Goal: Task Accomplishment & Management: Complete application form

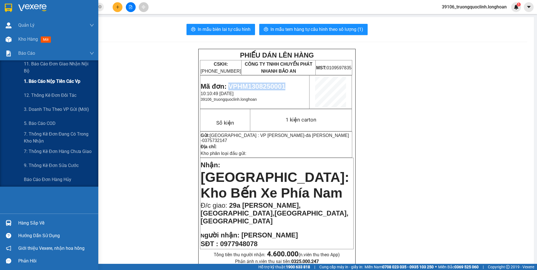
click at [49, 80] on span "1. Báo cáo nộp tiền các vp" at bounding box center [52, 81] width 56 height 7
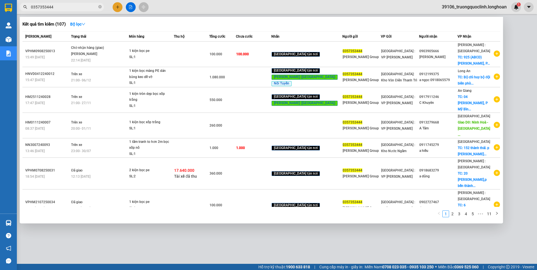
click at [64, 7] on input "0357353444" at bounding box center [64, 7] width 66 height 6
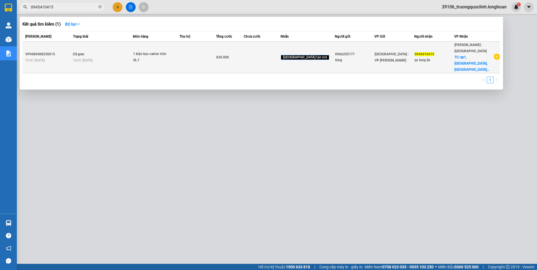
type input "0945410415"
click at [495, 54] on icon "plus-circle" at bounding box center [497, 57] width 6 height 6
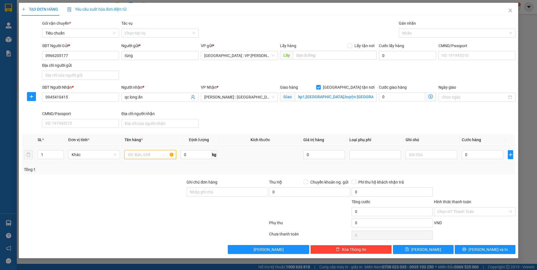
click at [141, 157] on input "text" at bounding box center [150, 154] width 52 height 9
type input "1 kiện tròn bọc carton"
click at [211, 195] on input "Ghi chú đơn hàng" at bounding box center [227, 192] width 81 height 9
type input "nhận nguyên kiện,giao nguyên kiện,hư hỏng k đền)"
click at [419, 34] on div at bounding box center [454, 33] width 108 height 7
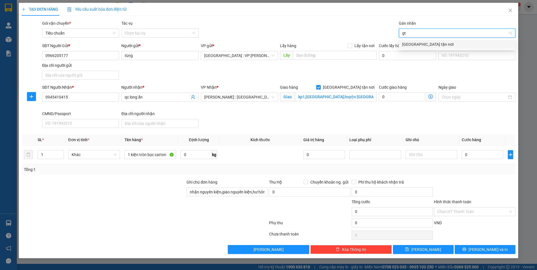
type input "gtn"
click at [416, 44] on div "[GEOGRAPHIC_DATA] tận nơi" at bounding box center [457, 44] width 110 height 6
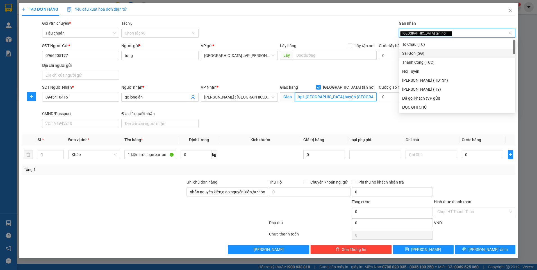
click at [349, 99] on input "kp1,tt tân thạnh,huyện tân thạnh,long an" at bounding box center [336, 96] width 82 height 9
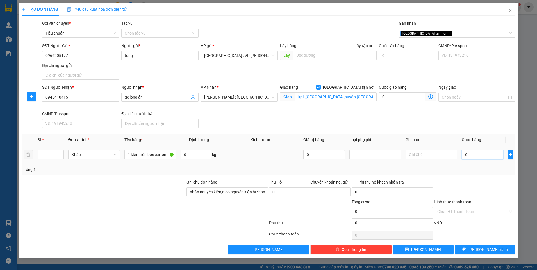
click at [476, 157] on input "0" at bounding box center [483, 154] width 42 height 9
type input "8"
type input "81"
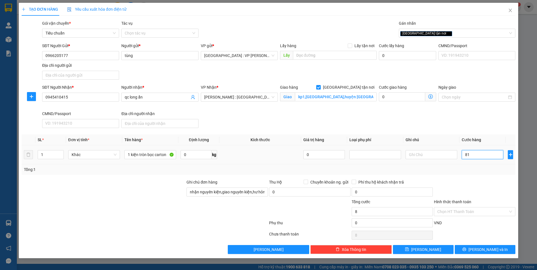
type input "81"
type input "810"
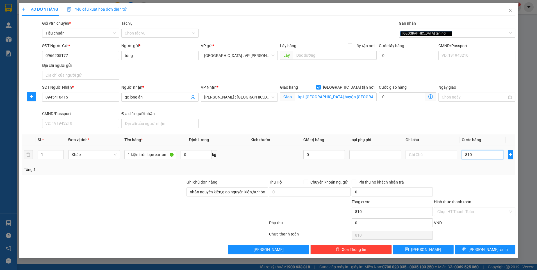
type input "8.100"
type input "81.000"
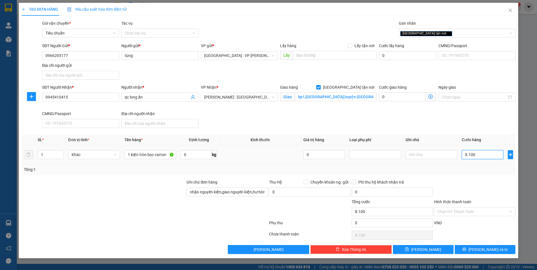
type input "81.000"
type input "810.000"
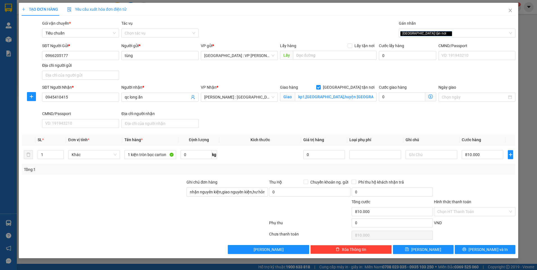
click at [473, 180] on div at bounding box center [475, 189] width 83 height 20
click at [500, 248] on button "[PERSON_NAME] và In" at bounding box center [485, 249] width 61 height 9
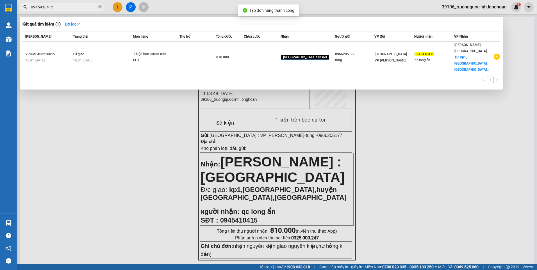
drag, startPoint x: 101, startPoint y: 143, endPoint x: 159, endPoint y: 87, distance: 80.5
click at [101, 142] on div at bounding box center [268, 135] width 537 height 270
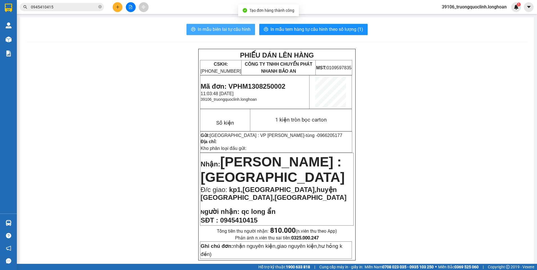
click at [213, 31] on span "In mẫu biên lai tự cấu hình" at bounding box center [224, 29] width 53 height 7
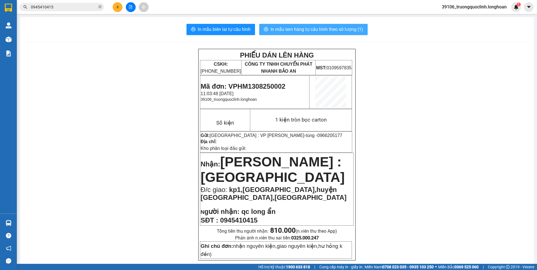
click at [303, 24] on button "In mẫu tem hàng tự cấu hình theo số lượng (1)" at bounding box center [313, 29] width 108 height 11
click at [261, 80] on td "Mã đơn: VPHM1308250002 11:03:48 - 13/08/2025 39106_truongquoclinh.longhoan" at bounding box center [254, 92] width 109 height 33
click at [261, 86] on span "Mã đơn: VPHM1308250002" at bounding box center [243, 87] width 85 height 8
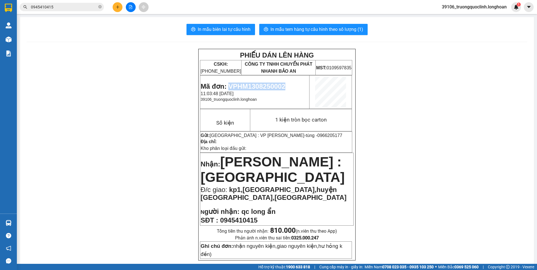
click at [261, 86] on span "Mã đơn: VPHM1308250002" at bounding box center [243, 87] width 85 height 8
copy span "VPHM1308250002"
click at [114, 8] on button at bounding box center [118, 7] width 10 height 10
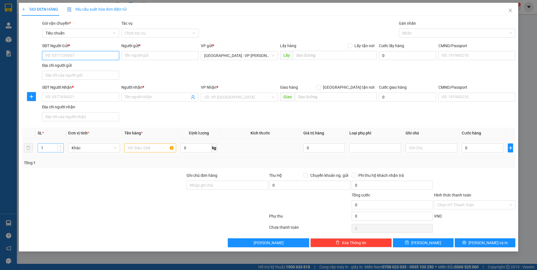
drag, startPoint x: 60, startPoint y: 149, endPoint x: 47, endPoint y: 148, distance: 12.4
click at [34, 146] on tr "1 Khác 0 kg 0 0" at bounding box center [269, 148] width 494 height 19
drag, startPoint x: 52, startPoint y: 149, endPoint x: 37, endPoint y: 147, distance: 15.1
click at [38, 147] on div "1" at bounding box center [51, 148] width 26 height 9
type input "4"
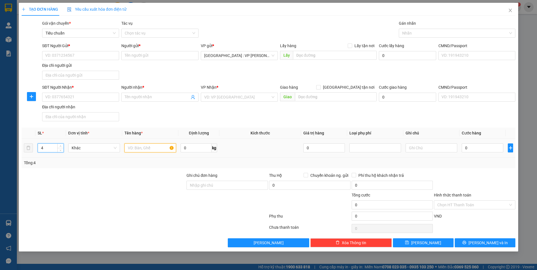
click at [143, 151] on input "text" at bounding box center [150, 148] width 52 height 9
type input "4 kiện bọc pe"
click at [188, 146] on input "0" at bounding box center [196, 148] width 31 height 9
type input "80"
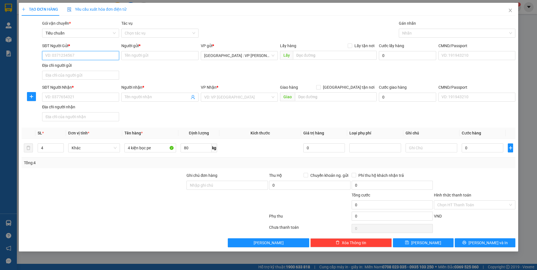
click at [71, 53] on input "SĐT Người Gửi *" at bounding box center [80, 55] width 77 height 9
click at [87, 55] on input "SĐT Người Gửi *" at bounding box center [80, 55] width 77 height 9
click at [78, 66] on div "0961478764 - chiến" at bounding box center [81, 67] width 70 height 6
type input "0961478764"
type input "chiến"
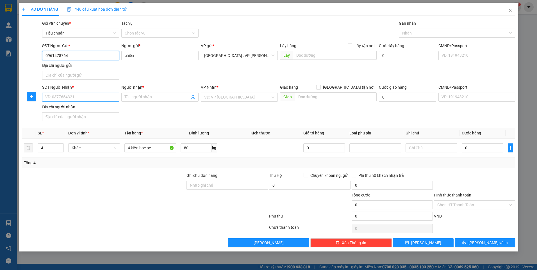
type input "0961478764"
click at [93, 96] on input "SĐT Người Nhận *" at bounding box center [80, 97] width 77 height 9
click at [97, 108] on div "0966612400 - Mạnh" at bounding box center [81, 108] width 70 height 6
type input "0966612400"
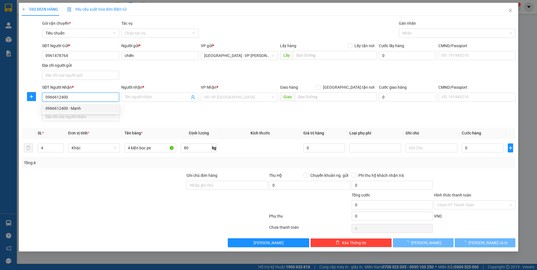
type input "Mạnh"
checkbox input "true"
type input "TP Đồng Xoài (SG): 88 Quốc lộ 14, Phường Tân Đồng, Thành Phố Đồng Xoài, Tỉnh Bì…"
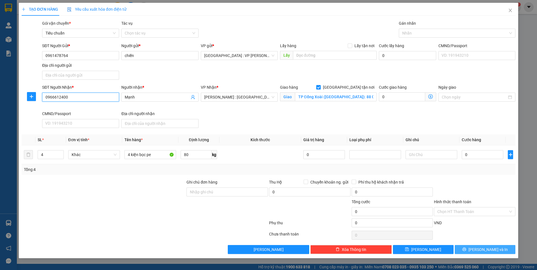
type input "0966612400"
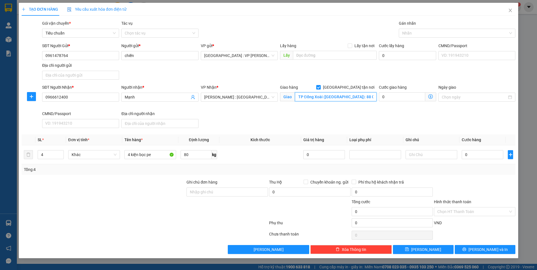
click at [352, 96] on input "TP Đồng Xoài (SG): 88 Quốc lộ 14, Phường Tân Đồng, Thành Phố Đồng Xoài, Tỉnh Bì…" at bounding box center [336, 96] width 82 height 9
click at [476, 153] on input "0" at bounding box center [483, 154] width 42 height 9
type input "6"
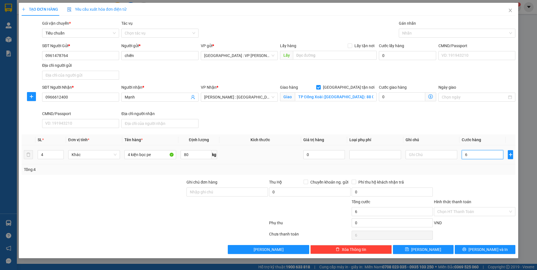
type input "60"
type input "600"
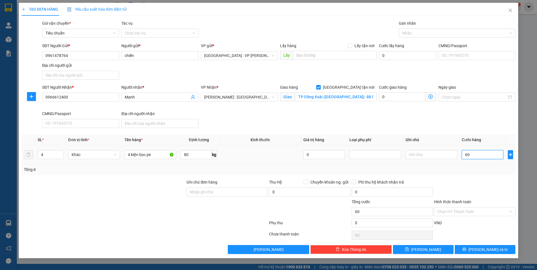
type input "600"
type input "6.000"
type input "60.000"
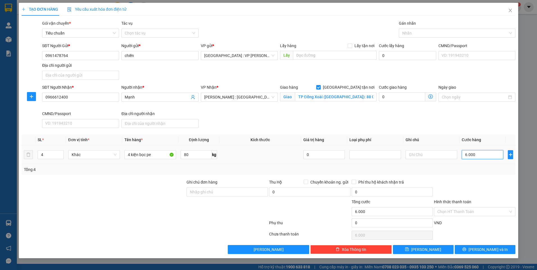
type input "60.000"
type input "600.000"
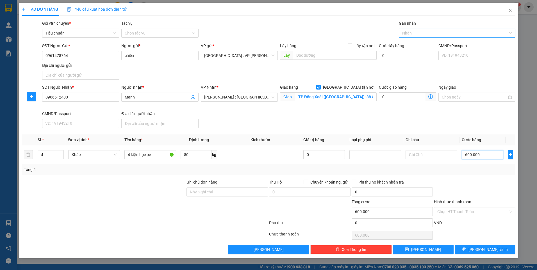
click at [422, 35] on div at bounding box center [454, 33] width 108 height 7
type input "600.000"
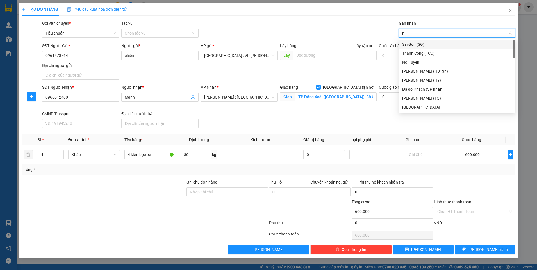
type input "nt"
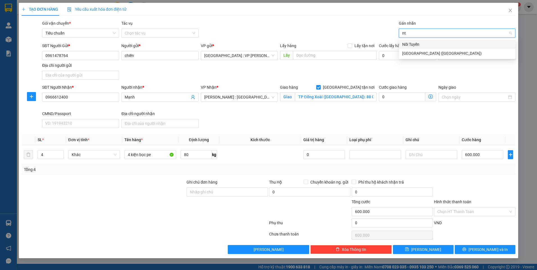
click at [413, 45] on div "Nối Tuyến" at bounding box center [457, 44] width 110 height 6
type input "sg"
click at [419, 45] on div "Sài Gòn (SG)" at bounding box center [457, 44] width 110 height 6
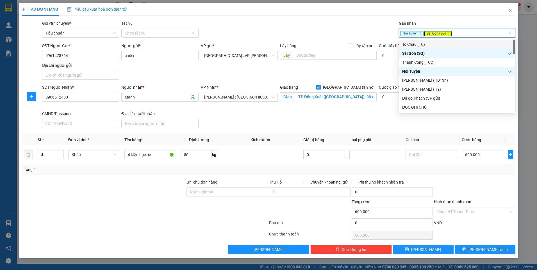
click at [339, 25] on div "Gói vận chuyển * Tiêu chuẩn Tác vụ Chọn tác vụ Gán nhãn Nối Tuyến Sài Gòn (SG)" at bounding box center [279, 30] width 476 height 20
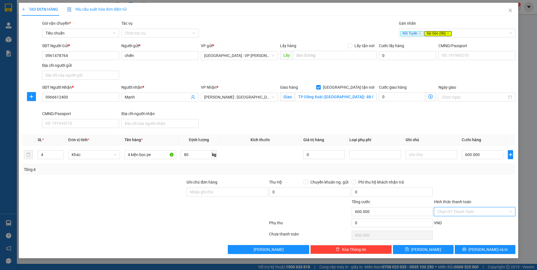
click at [473, 212] on input "Hình thức thanh toán" at bounding box center [472, 212] width 71 height 8
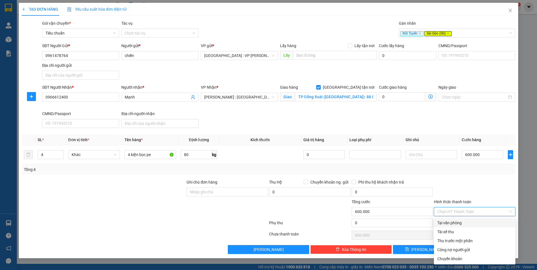
click at [460, 221] on div "Tại văn phòng" at bounding box center [474, 223] width 75 height 6
type input "0"
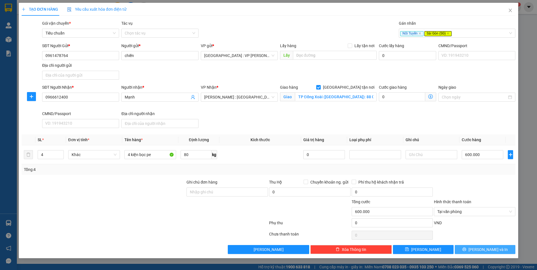
click at [473, 250] on button "[PERSON_NAME] và In" at bounding box center [485, 249] width 61 height 9
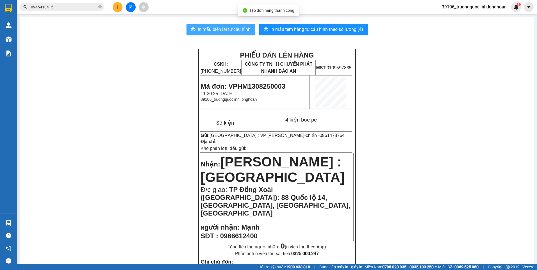
click at [212, 28] on span "In mẫu biên lai tự cấu hình" at bounding box center [224, 29] width 53 height 7
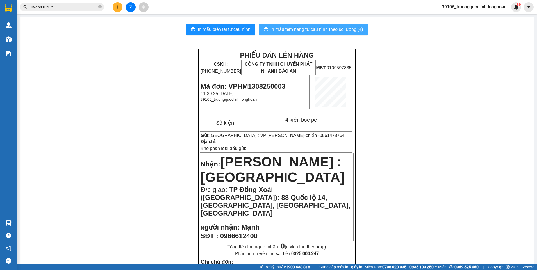
click at [304, 30] on span "In mẫu tem hàng tự cấu hình theo số lượng (4)" at bounding box center [317, 29] width 93 height 7
click at [266, 85] on span "Mã đơn: VPHM1308250003" at bounding box center [243, 87] width 85 height 8
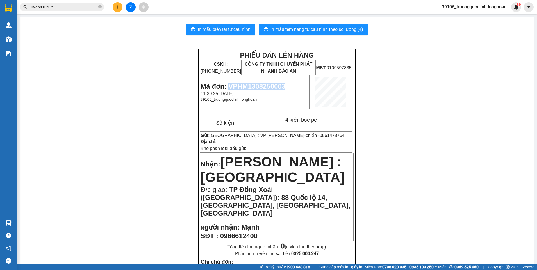
click at [266, 85] on span "Mã đơn: VPHM1308250003" at bounding box center [243, 87] width 85 height 8
copy span "VPHM1308250003"
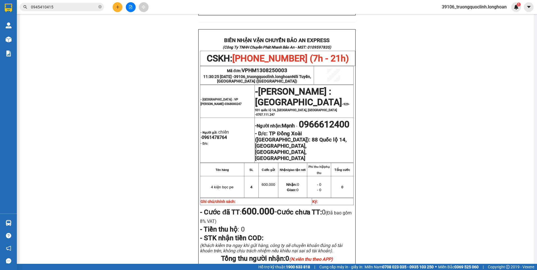
scroll to position [336, 0]
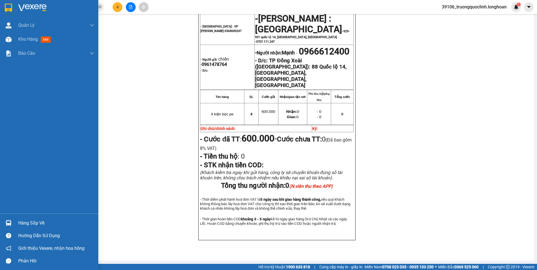
click at [6, 5] on img at bounding box center [8, 8] width 7 height 8
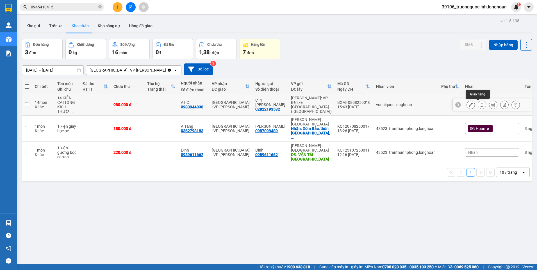
click at [480, 104] on icon at bounding box center [482, 105] width 4 height 4
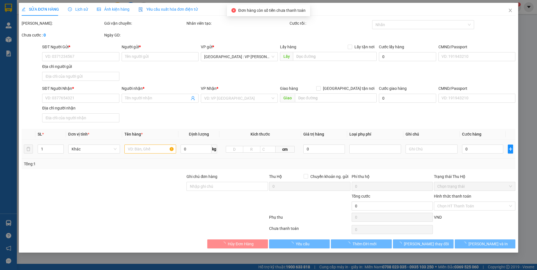
type input "02822193532"
type input "CTY ĐINH LỰC"
type input "0983944038"
type input "ATIC"
type input "980.000"
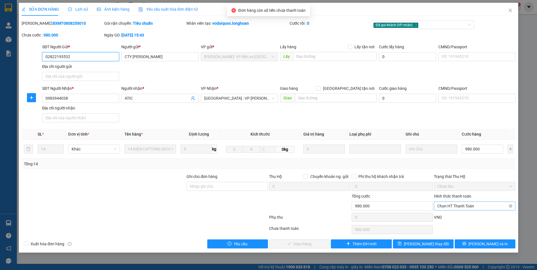
click at [468, 205] on span "Chọn HT Thanh Toán" at bounding box center [474, 206] width 75 height 8
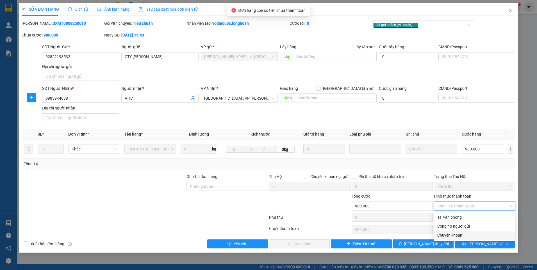
click at [460, 236] on div "Chuyển khoản" at bounding box center [474, 235] width 75 height 6
type input "0"
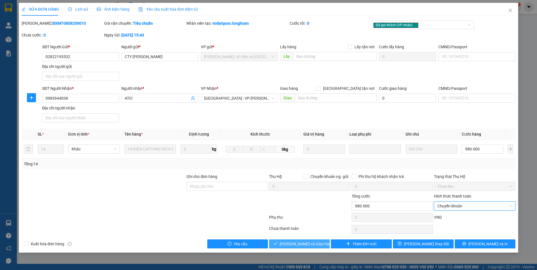
click at [309, 243] on span "Lưu và Giao hàng" at bounding box center [307, 244] width 54 height 6
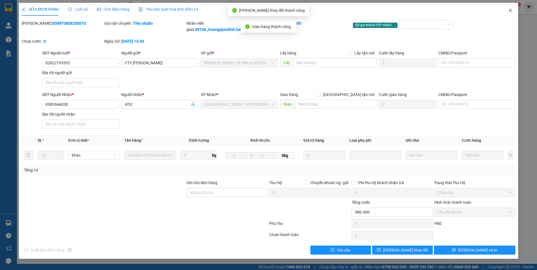
click at [509, 8] on icon "close" at bounding box center [510, 10] width 4 height 4
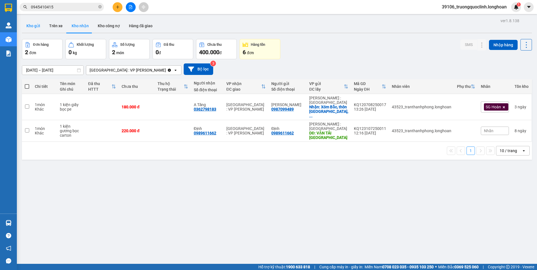
click at [38, 28] on button "Kho gửi" at bounding box center [33, 25] width 23 height 13
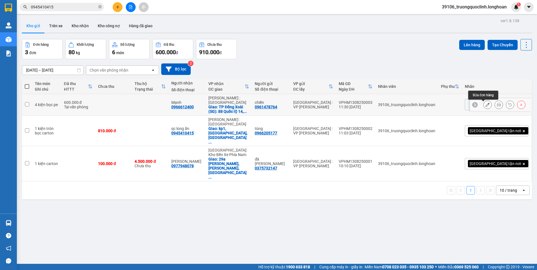
click at [486, 105] on icon at bounding box center [488, 105] width 4 height 4
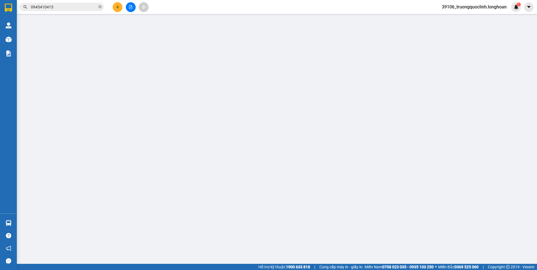
type input "0961478764"
type input "chiến"
type input "0966612400"
type input "Mạnh"
checkbox input "true"
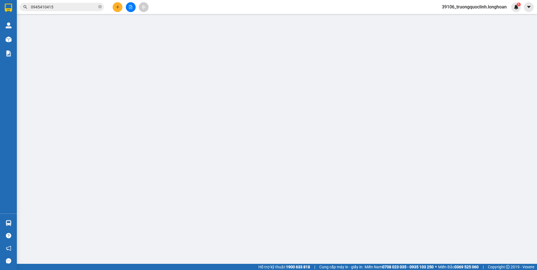
type input "TP Đồng Xoài (SG): 88 Quốc lộ 14, Phường Tân Đồng, Thành Phố Đồng Xoài, Tỉnh Bì…"
type input "600.000"
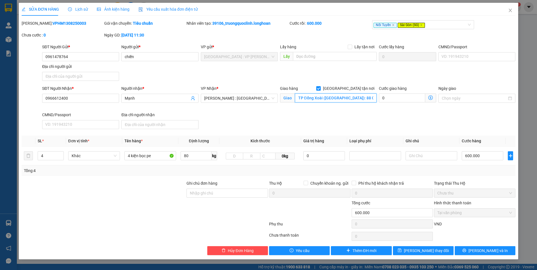
click at [343, 97] on input "TP Đồng Xoài (SG): 88 Quốc lộ 14, Phường Tân Đồng, Thành Phố Đồng Xoài, Tỉnh Bì…" at bounding box center [336, 98] width 82 height 9
click at [508, 12] on icon "close" at bounding box center [510, 10] width 4 height 4
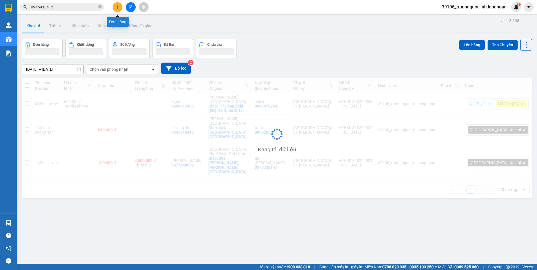
click at [119, 7] on icon "plus" at bounding box center [118, 7] width 4 height 4
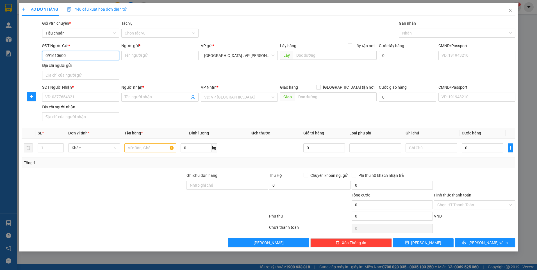
type input "0916106007"
click at [77, 67] on div "0916106007 - dương hòa" at bounding box center [81, 67] width 70 height 6
type input "[PERSON_NAME]"
type input "0916106007"
click at [89, 99] on input "SĐT Người Nhận *" at bounding box center [80, 97] width 77 height 9
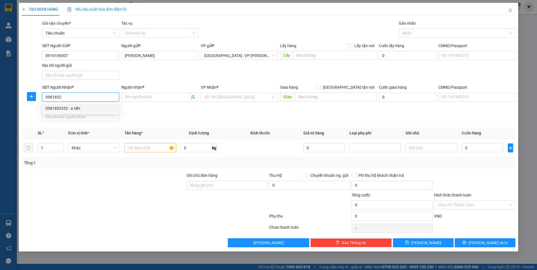
click at [73, 107] on div "0981852352 - a tiến" at bounding box center [81, 108] width 70 height 6
type input "0981852352"
type input "a tiến"
checkbox input "true"
type input "220 đường lạc hồng kéo dài kp phi kinh vĩnh hiệp rạch giá kiên giang"
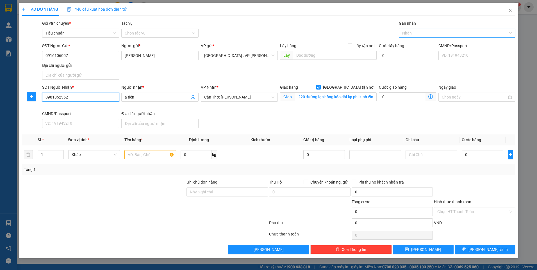
click at [414, 34] on div at bounding box center [454, 33] width 108 height 7
type input "0981852352"
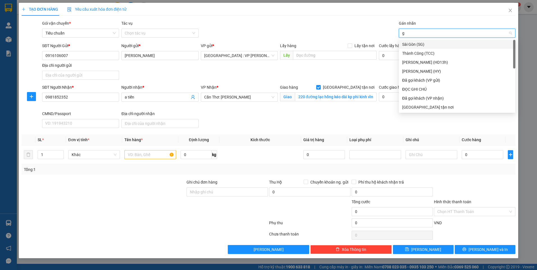
type input "gt"
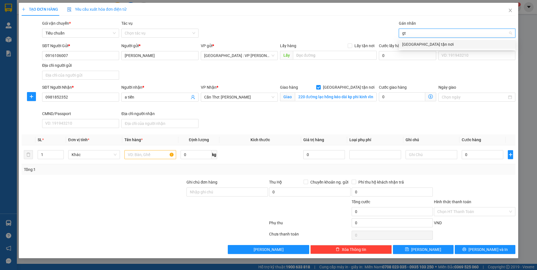
click at [418, 48] on div "[GEOGRAPHIC_DATA] tận nơi" at bounding box center [457, 44] width 117 height 9
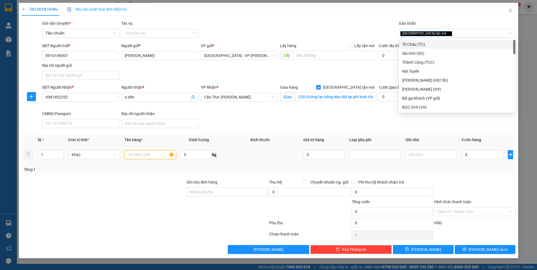
click at [149, 153] on input "text" at bounding box center [150, 154] width 52 height 9
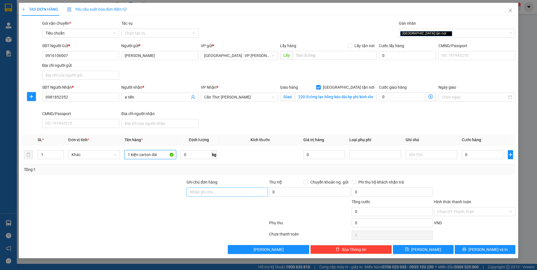
type input "1 kiện carton dài"
click at [221, 192] on input "Ghi chú đơn hàng" at bounding box center [227, 192] width 81 height 9
type input "nhận nguyên kiện,giao nguyên kiện,bể vỡ k đền"
click at [146, 190] on div at bounding box center [103, 189] width 165 height 20
click at [477, 155] on input "0" at bounding box center [483, 154] width 42 height 9
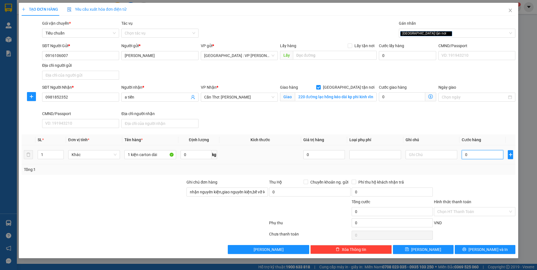
type input "1"
type input "15"
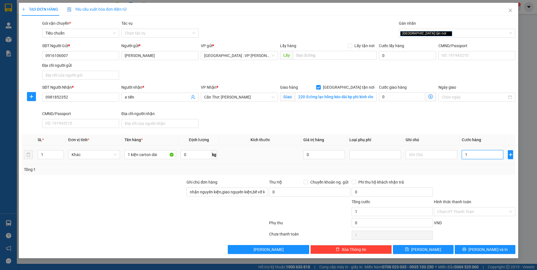
type input "15"
type input "150"
type input "1.500"
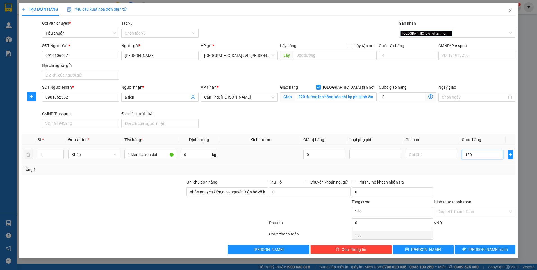
type input "1.500"
type input "15.000"
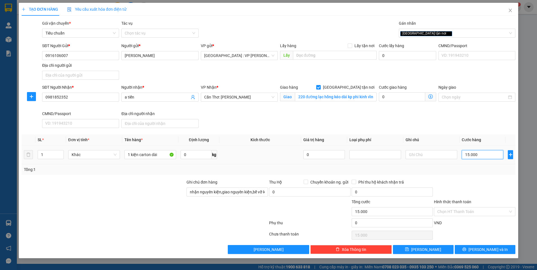
type input "150.000"
click at [491, 248] on span "[PERSON_NAME] và In" at bounding box center [488, 250] width 39 height 6
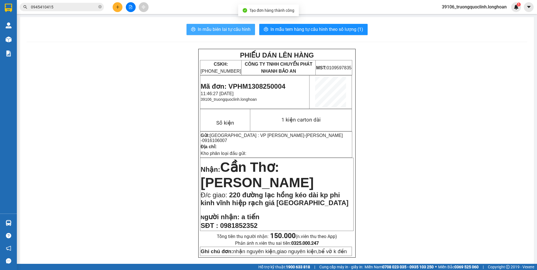
click at [235, 29] on span "In mẫu biên lai tự cấu hình" at bounding box center [224, 29] width 53 height 7
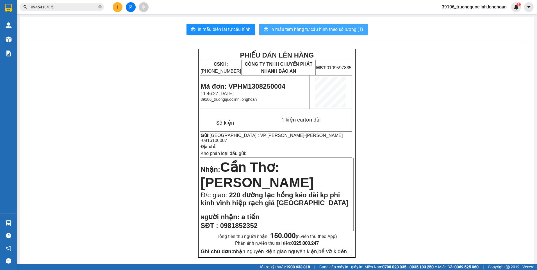
click at [312, 29] on span "In mẫu tem hàng tự cấu hình theo số lượng (1)" at bounding box center [317, 29] width 93 height 7
click at [270, 87] on span "Mã đơn: VPHM1308250004" at bounding box center [243, 87] width 85 height 8
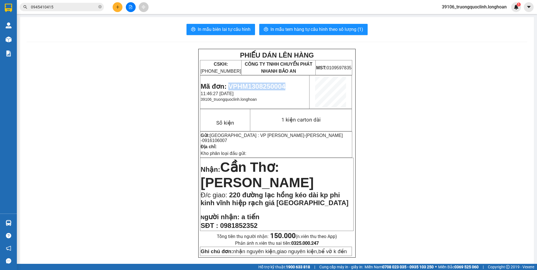
click at [270, 87] on span "Mã đơn: VPHM1308250004" at bounding box center [243, 87] width 85 height 8
copy span "VPHM1308250004"
click at [117, 8] on icon "plus" at bounding box center [118, 7] width 4 height 4
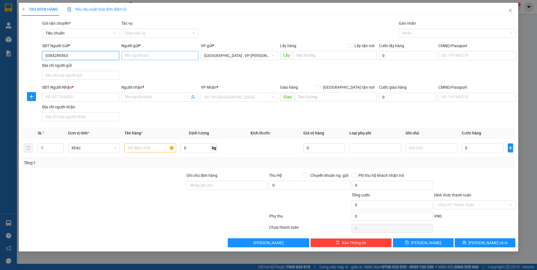
type input "0384289563"
click at [186, 55] on input "Người gửi *" at bounding box center [159, 55] width 77 height 9
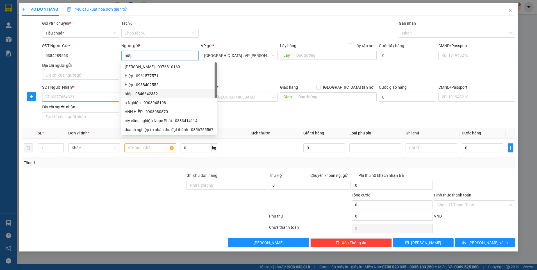
type input "hiệp"
click at [110, 97] on input "SĐT Người Nhận *" at bounding box center [80, 97] width 77 height 9
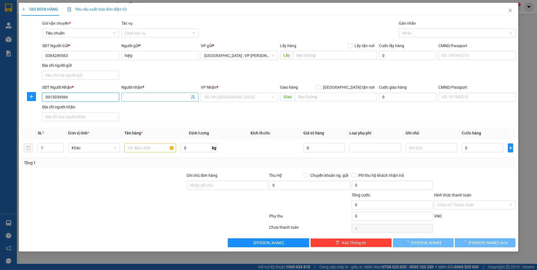
type input "0913039566"
click at [128, 98] on input "Người nhận *" at bounding box center [157, 97] width 65 height 6
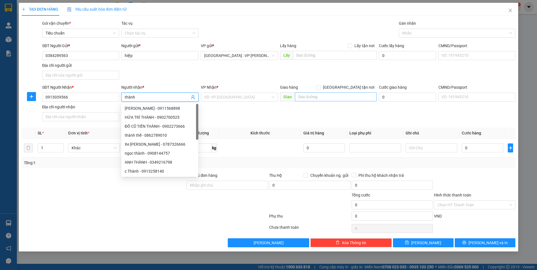
type input "thành"
click at [318, 95] on input "text" at bounding box center [336, 96] width 82 height 9
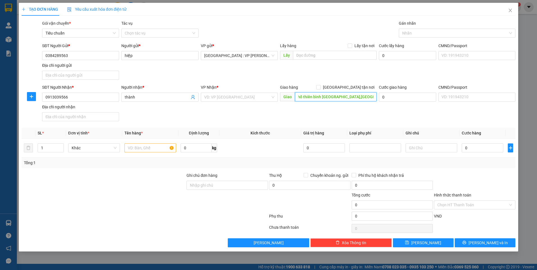
scroll to position [0, 19]
type input "số 10 phố thiên bình p tma phước,biên hoà,đồng nai"
click at [346, 87] on div "Giao hàng Giao tận nơi" at bounding box center [328, 87] width 97 height 6
click at [350, 85] on label "[GEOGRAPHIC_DATA] tận nơi" at bounding box center [346, 87] width 60 height 6
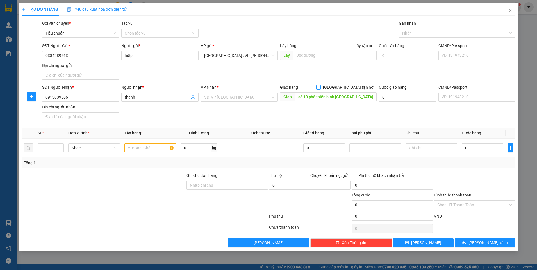
click at [320, 85] on input "[GEOGRAPHIC_DATA] tận nơi" at bounding box center [318, 87] width 4 height 4
checkbox input "true"
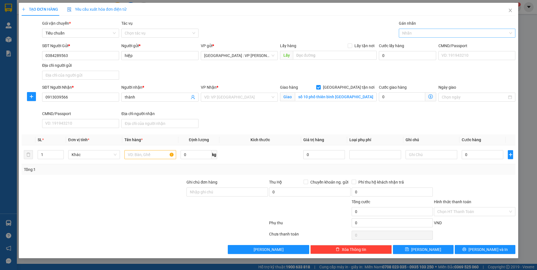
click at [421, 34] on div at bounding box center [454, 33] width 108 height 7
type input "gtn"
click at [412, 47] on div "[GEOGRAPHIC_DATA] tận nơi" at bounding box center [457, 44] width 110 height 6
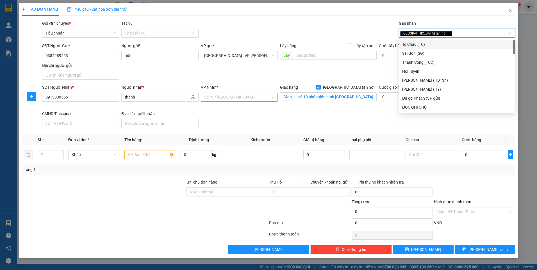
click at [244, 97] on input "search" at bounding box center [237, 97] width 66 height 8
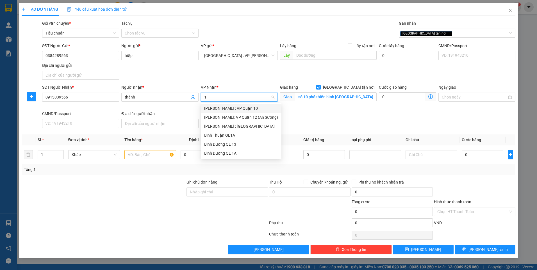
type input "12"
drag, startPoint x: 253, startPoint y: 119, endPoint x: 391, endPoint y: 63, distance: 148.7
click at [253, 119] on div "[PERSON_NAME] : [GEOGRAPHIC_DATA]" at bounding box center [241, 117] width 74 height 6
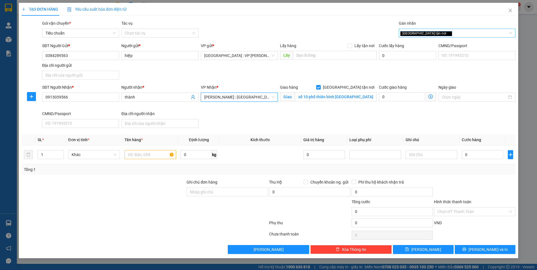
click at [465, 31] on div "[GEOGRAPHIC_DATA] tận nơi" at bounding box center [454, 33] width 108 height 7
type input "xe"
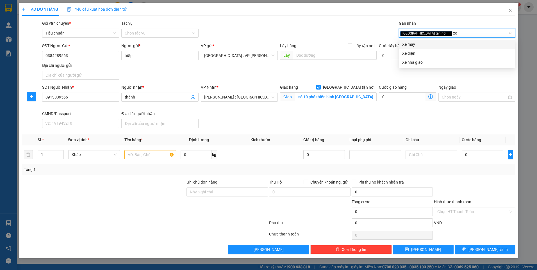
click at [409, 46] on div "Xe máy" at bounding box center [457, 44] width 110 height 6
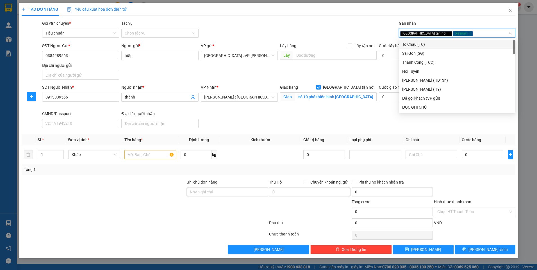
click at [331, 31] on div "Gói vận chuyển * Tiêu chuẩn Tác vụ Chọn tác vụ Gán nhãn Giao tận nơi Xe máy" at bounding box center [279, 30] width 476 height 20
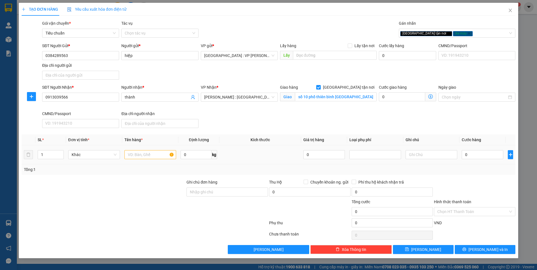
click at [146, 160] on div at bounding box center [150, 154] width 52 height 11
click at [147, 158] on input "text" at bounding box center [150, 154] width 52 height 9
type input "1 xe ga bs 29H2-36224"
click at [225, 193] on input "Ghi chú đơn hàng" at bounding box center [227, 192] width 81 height 9
type input "CHÌA KHOÁ QUẤN TAY LÁI,K CÓ CÀ VẸT XE"
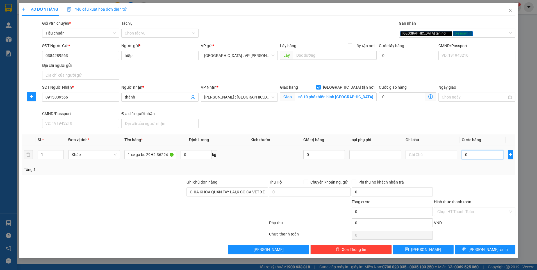
click at [479, 157] on input "0" at bounding box center [483, 154] width 42 height 9
type input "1"
type input "13"
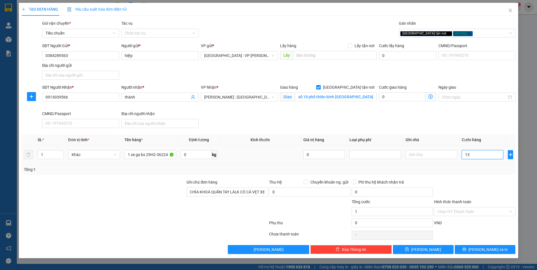
type input "13"
type input "138"
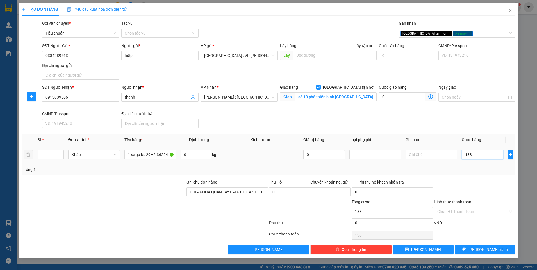
type input "1.380"
type input "13.800"
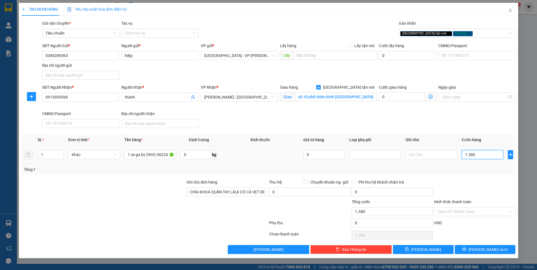
type input "13.800"
type input "138.000"
type input "1.380.000"
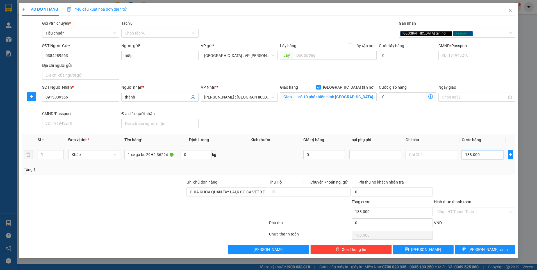
type input "1.380.000"
click at [482, 250] on span "[PERSON_NAME] và In" at bounding box center [488, 250] width 39 height 6
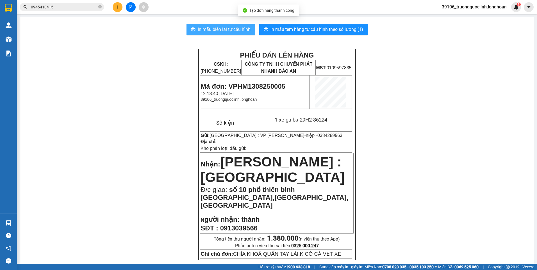
click at [212, 30] on span "In mẫu biên lai tự cấu hình" at bounding box center [224, 29] width 53 height 7
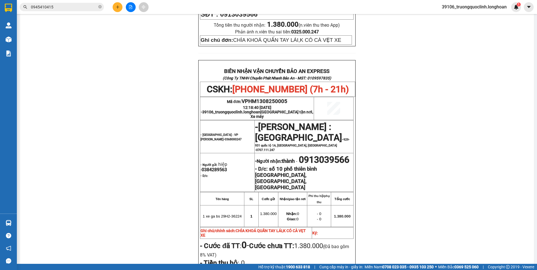
scroll to position [102, 0]
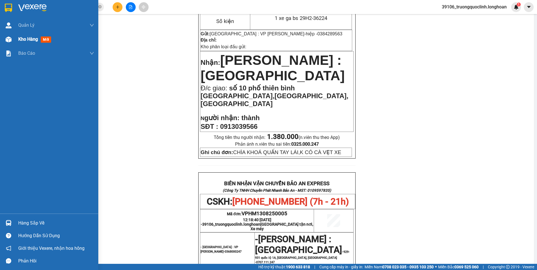
drag, startPoint x: 4, startPoint y: 8, endPoint x: 94, endPoint y: 35, distance: 93.9
click at [4, 9] on div at bounding box center [9, 8] width 10 height 10
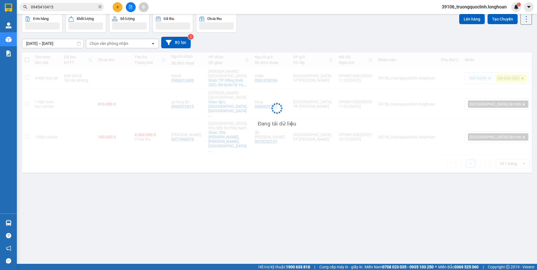
scroll to position [26, 0]
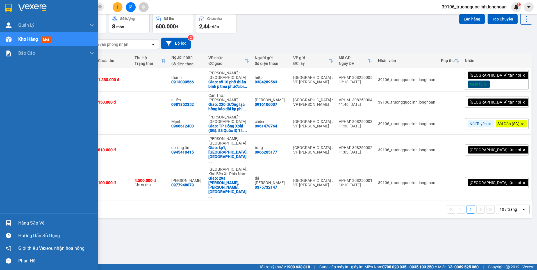
click at [12, 8] on div at bounding box center [9, 8] width 10 height 10
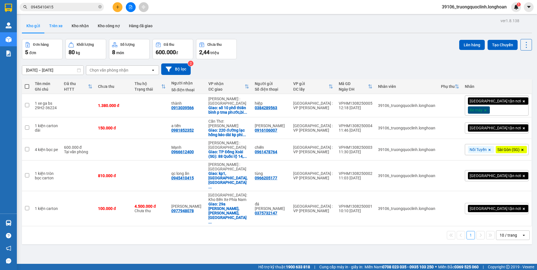
click at [58, 30] on button "Trên xe" at bounding box center [56, 25] width 22 height 13
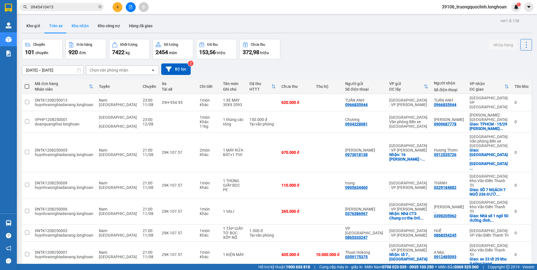
click at [76, 25] on button "Kho nhận" at bounding box center [80, 25] width 26 height 13
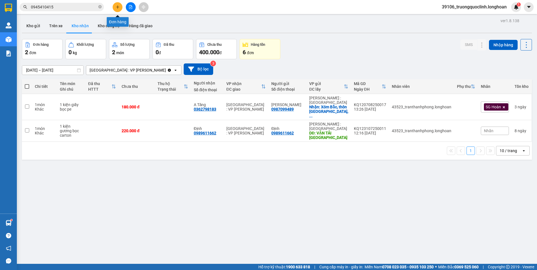
click at [119, 8] on icon "plus" at bounding box center [118, 7] width 4 height 4
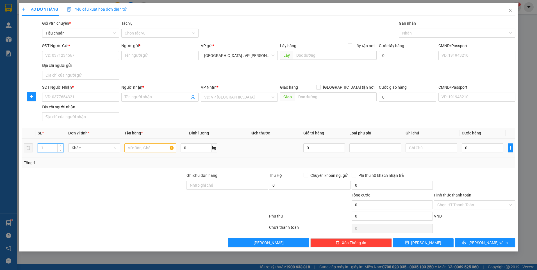
drag, startPoint x: 50, startPoint y: 148, endPoint x: 34, endPoint y: 149, distance: 16.1
click at [34, 149] on tr "1 Khác 0 kg 0 0" at bounding box center [269, 148] width 494 height 19
type input "34"
click at [149, 146] on input "text" at bounding box center [150, 148] width 52 height 9
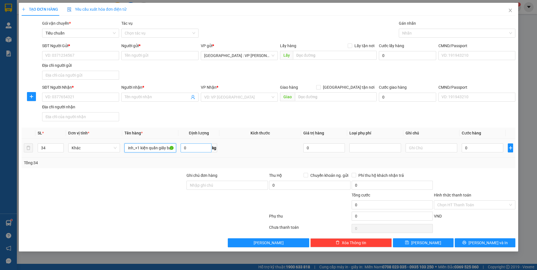
type input "33 kiện carton(chai lọ thuỷ tinh_+1 kiện quấn giấy bạc"
click at [188, 149] on input "0" at bounding box center [196, 148] width 31 height 9
type input "560"
click at [224, 187] on input "Ghi chú đơn hàng" at bounding box center [227, 185] width 81 height 9
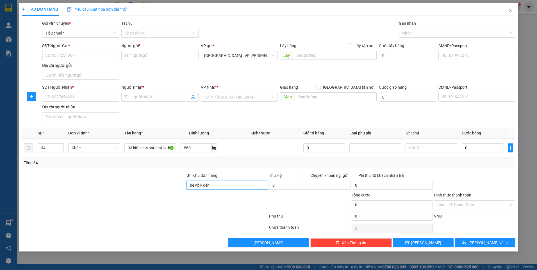
type input "bể vỡ k đền"
click at [102, 57] on input "SĐT Người Gửi *" at bounding box center [80, 55] width 77 height 9
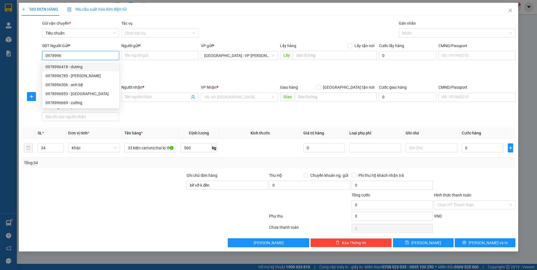
click at [76, 66] on div "0978996418 - dương" at bounding box center [81, 67] width 70 height 6
type input "0978996418"
type input "dương"
checkbox input "true"
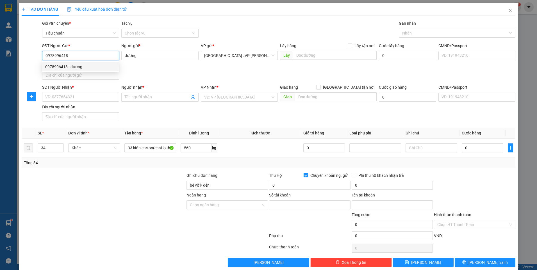
type input "241714004"
type input "LE QUANG DUONG"
type input "0978996418"
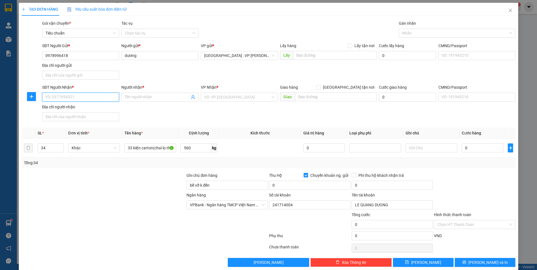
click at [86, 97] on input "SĐT Người Nhận *" at bounding box center [80, 97] width 77 height 9
type input "0913428909"
click at [140, 97] on input "Người nhận *" at bounding box center [157, 97] width 65 height 6
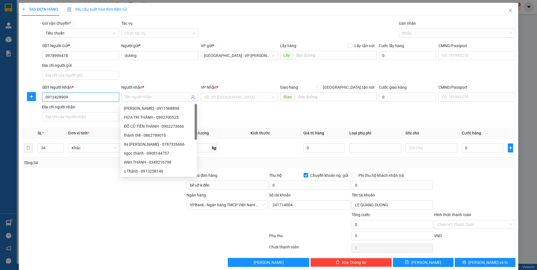
click at [104, 96] on input "0913428909" at bounding box center [80, 97] width 77 height 9
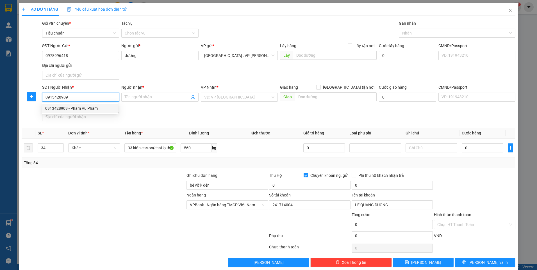
click at [87, 107] on div "0913428909 - Pham Vu Pham" at bounding box center [80, 108] width 70 height 6
type input "Pham Vu Pham"
checkbox input "true"
type input "469 Cửa Đại, Hội An, Quảng Nam"
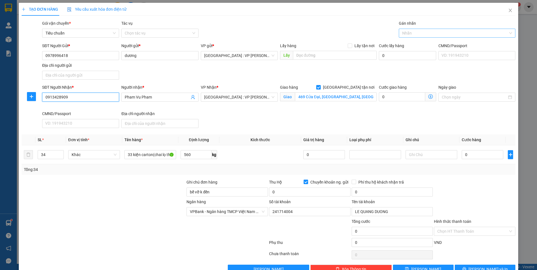
click at [423, 36] on div at bounding box center [454, 33] width 108 height 7
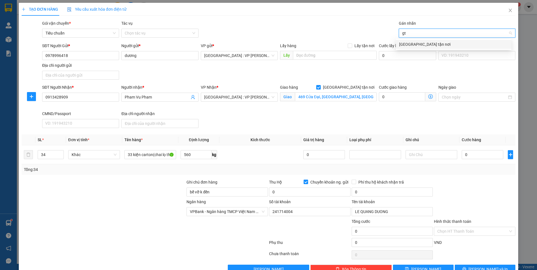
type input "gtn"
drag, startPoint x: 421, startPoint y: 45, endPoint x: 406, endPoint y: 39, distance: 15.8
click at [420, 45] on div "[GEOGRAPHIC_DATA] tận nơi" at bounding box center [453, 44] width 109 height 6
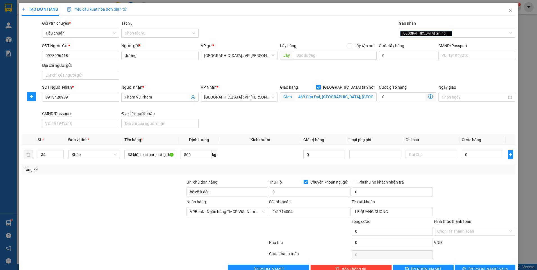
click at [340, 24] on div "Gói vận chuyển * Tiêu chuẩn Tác vụ Chọn tác vụ Gán nhãn Giao tận nơi" at bounding box center [279, 30] width 476 height 20
click at [485, 154] on input "0" at bounding box center [483, 154] width 42 height 9
type input "2"
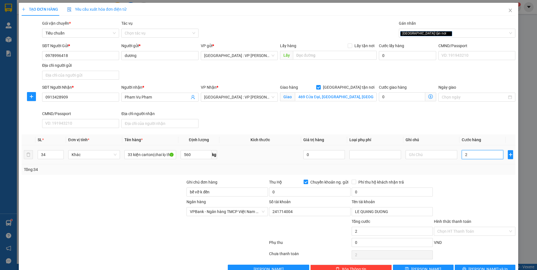
type input "21"
type input "213"
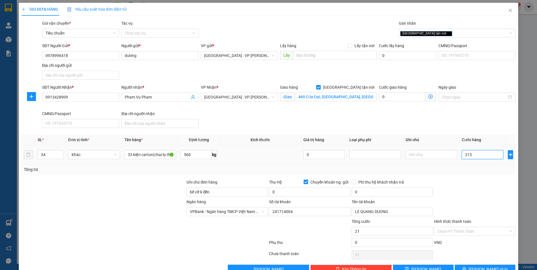
type input "213"
type input "2.130"
type input "21.300"
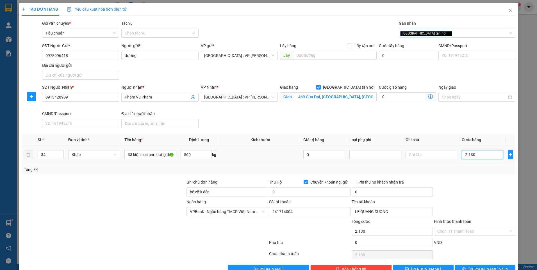
type input "21.300"
type input "213.000"
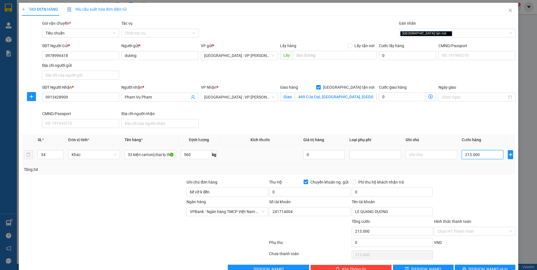
type input "2.130.000"
click at [308, 191] on input "0" at bounding box center [309, 192] width 81 height 9
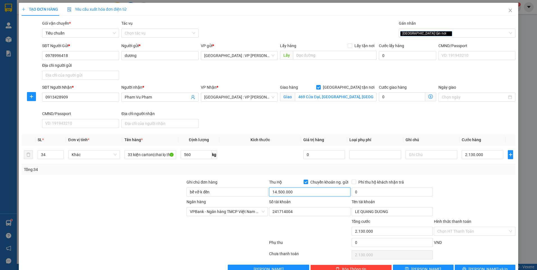
type input "14.500.000"
click at [371, 192] on input "0" at bounding box center [392, 192] width 81 height 9
type input "30.000"
click at [482, 190] on div at bounding box center [475, 189] width 83 height 20
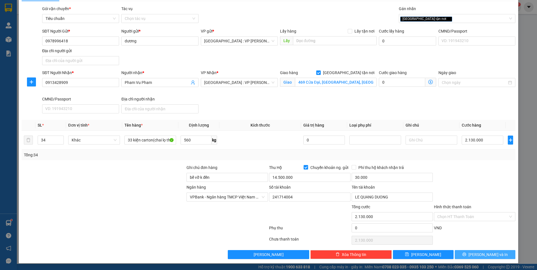
click at [489, 254] on span "[PERSON_NAME] và In" at bounding box center [488, 255] width 39 height 6
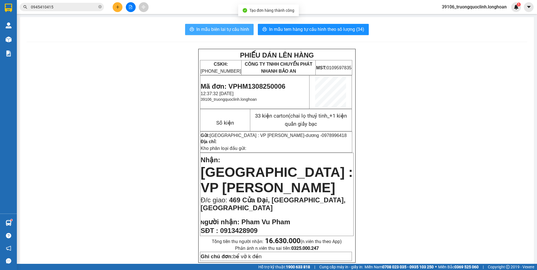
click at [208, 28] on span "In mẫu biên lai tự cấu hình" at bounding box center [222, 29] width 53 height 7
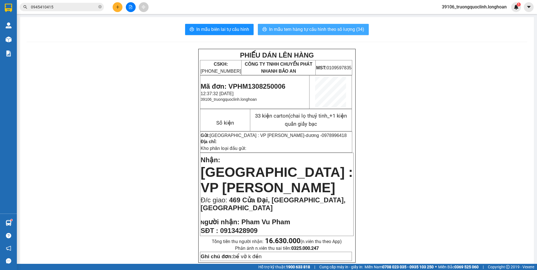
click at [296, 31] on span "In mẫu tem hàng tự cấu hình theo số lượng (34)" at bounding box center [316, 29] width 95 height 7
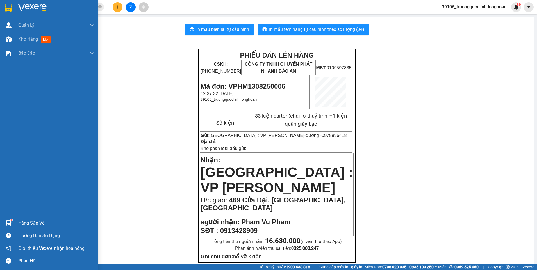
click at [10, 8] on img at bounding box center [8, 8] width 7 height 8
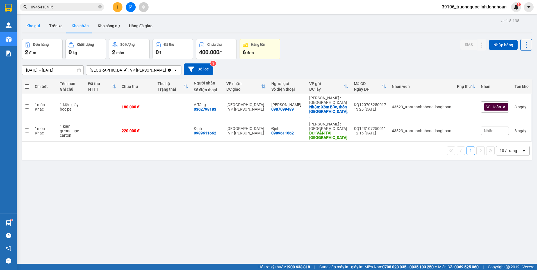
click at [39, 28] on button "Kho gửi" at bounding box center [33, 25] width 23 height 13
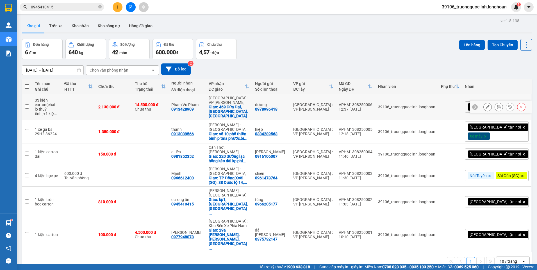
click at [486, 105] on icon at bounding box center [488, 107] width 4 height 4
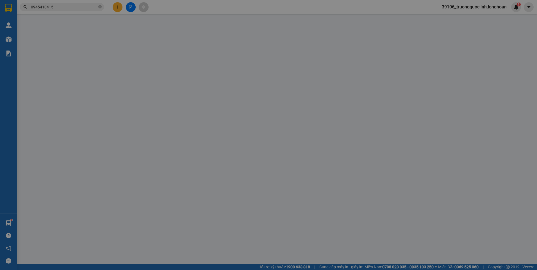
type input "0978996418"
type input "dương"
type input "0913428909"
type input "Pham Vu Pham"
checkbox input "true"
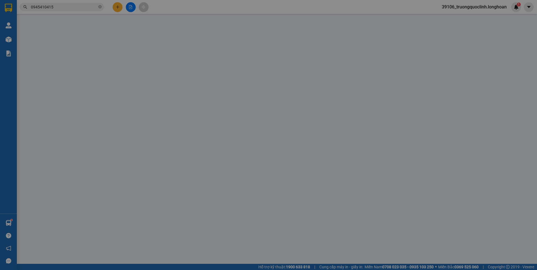
type input "469 Cửa Đại, Hội An, Quảng Nam"
type input "bể vỡ k đền"
type input "2.130.000"
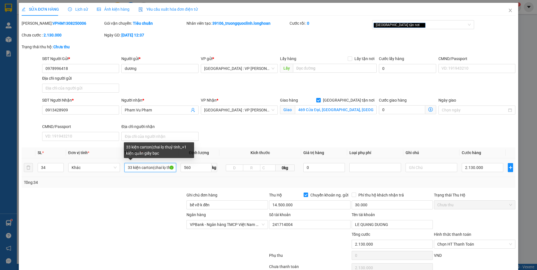
click at [163, 165] on input "33 kiện carton(chai lọ thuỷ tinh_+1 kiện quấn giấy bạc" at bounding box center [150, 167] width 52 height 9
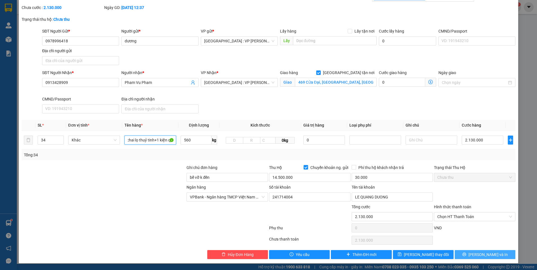
type input "33 kiện carton(chai lọ thuỷ tinh+1 kiện quấn giấy bạc"
click at [477, 257] on span "[PERSON_NAME] và In" at bounding box center [488, 255] width 39 height 6
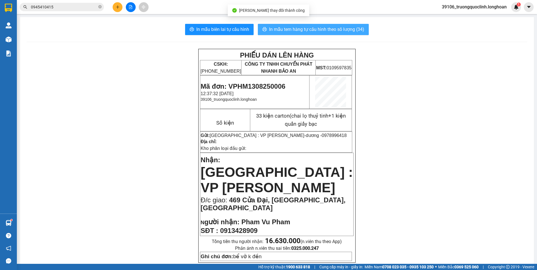
click at [305, 31] on span "In mẫu tem hàng tự cấu hình theo số lượng (34)" at bounding box center [316, 29] width 95 height 7
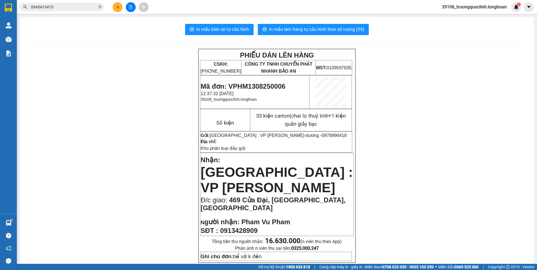
click at [266, 88] on span "Mã đơn: VPHM1308250006" at bounding box center [243, 87] width 85 height 8
copy span "VPHM1308250006"
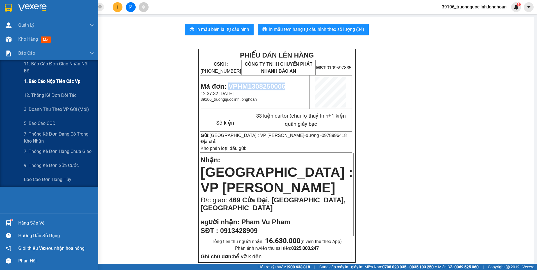
click at [49, 81] on span "1. Báo cáo nộp tiền các vp" at bounding box center [52, 81] width 56 height 7
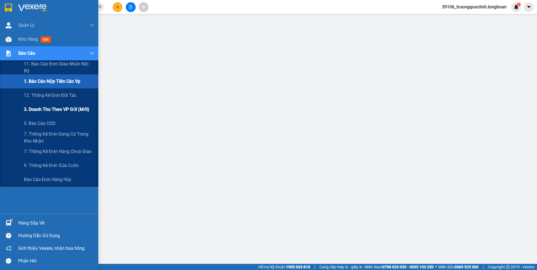
click at [43, 110] on span "3. Doanh Thu theo VP Gửi (mới)" at bounding box center [56, 109] width 65 height 7
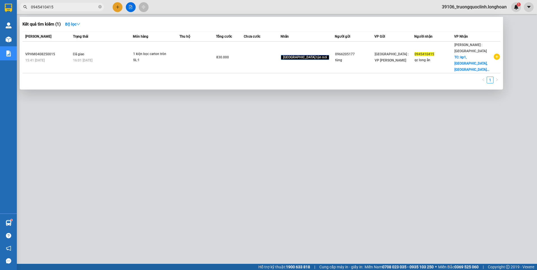
click at [87, 5] on input "0945410415" at bounding box center [64, 7] width 66 height 6
paste input "VPHM1208250033"
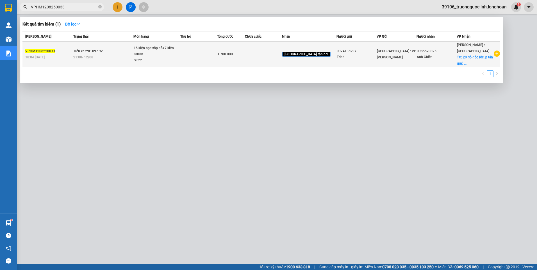
type input "VPHM1208250033"
click at [164, 58] on div "SL: 22" at bounding box center [155, 60] width 42 height 6
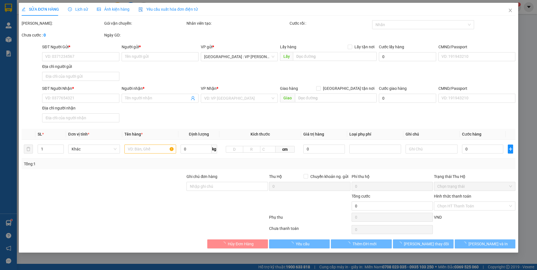
type input "0924135297"
type input "Trinh"
type input "0985520825"
type input "Anh Chiến"
checkbox input "true"
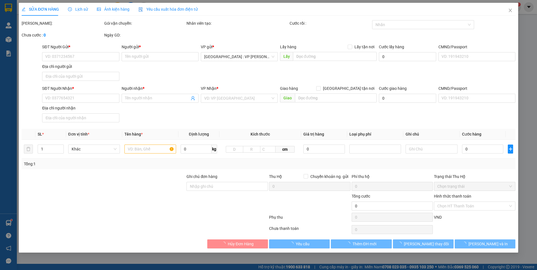
type input "20 đô đốc lộc, p tân quý, q tân phú, hcm"
type input "nhận nguyên kiện,giao nguyên kiện,hư hỏng k đền)"
type input "1.700.000"
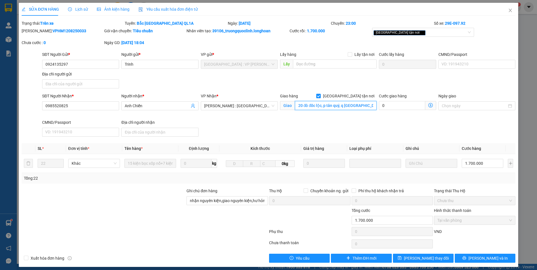
click at [317, 106] on input "20 đô đốc lộc, p tân quý, q tân phú, hcm" at bounding box center [336, 105] width 82 height 9
paste input "Đại học Y khoa Phạm Ngọc Thạch cơ Sở 2, xã Tân Kiên, Bình Chánh, TP HCM"
click at [439, 34] on div "[GEOGRAPHIC_DATA] tận nơi" at bounding box center [421, 32] width 94 height 7
type input "Đại học Y khoa Phạm Ngọc Thạch cơ Sở 2, xã Tân Kiên, Bình Chánh, TP HCM"
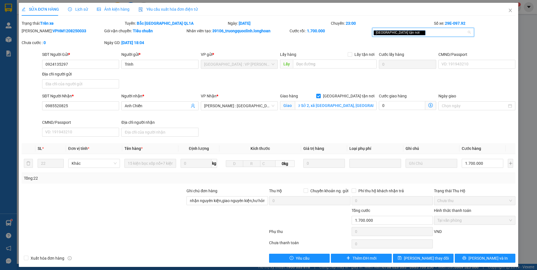
scroll to position [0, 0]
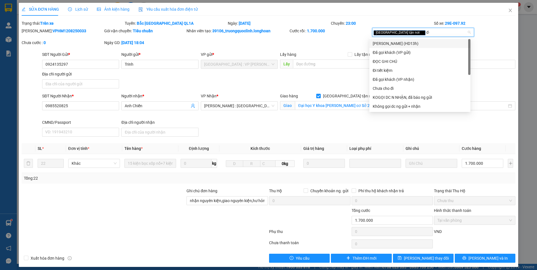
type input "d"
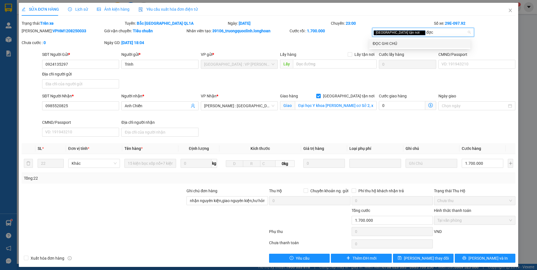
click at [420, 43] on div "ĐỌC GHI CHÚ" at bounding box center [420, 43] width 94 height 6
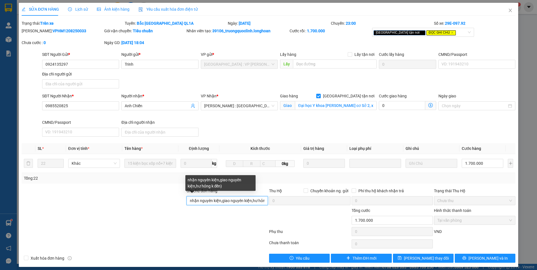
scroll to position [0, 15]
click at [287, 201] on div "Ghi chú đơn hàng nhận nguyên kiện,giao nguyên kiện,hư hỏng k đền) Thu Hộ Chuyển…" at bounding box center [268, 198] width 495 height 20
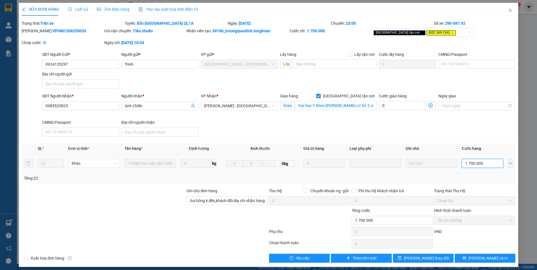
scroll to position [0, 0]
click at [487, 164] on input "1.700.000" at bounding box center [483, 163] width 42 height 9
click at [486, 182] on div "Tổng: 22" at bounding box center [269, 178] width 494 height 11
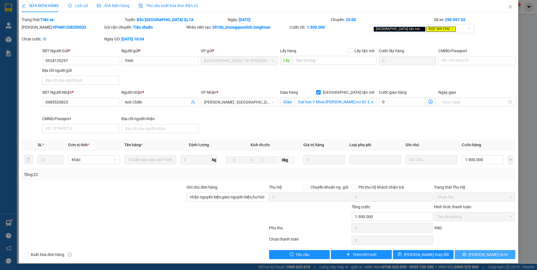
click at [470, 251] on button "[PERSON_NAME] và In" at bounding box center [485, 254] width 61 height 9
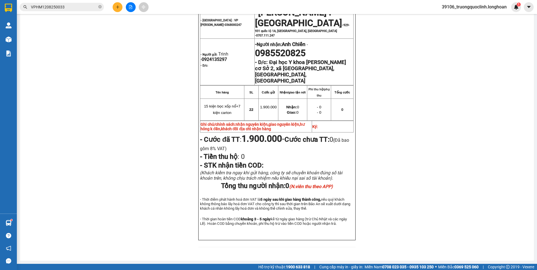
scroll to position [309, 0]
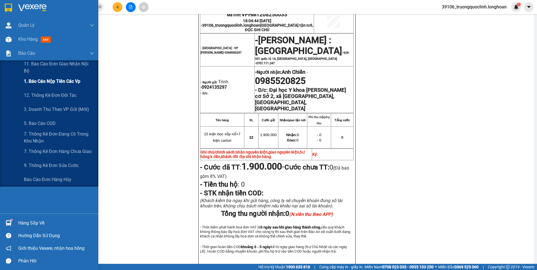
click at [50, 81] on span "1. Báo cáo nộp tiền các vp" at bounding box center [52, 81] width 56 height 7
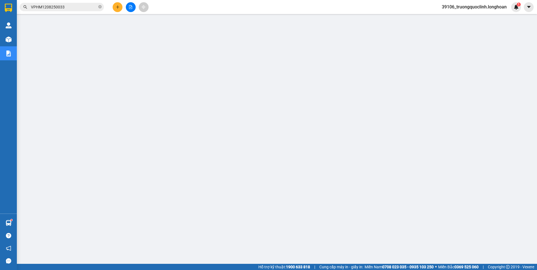
scroll to position [8, 0]
click at [78, 5] on input "VPHM1208250033" at bounding box center [64, 7] width 66 height 6
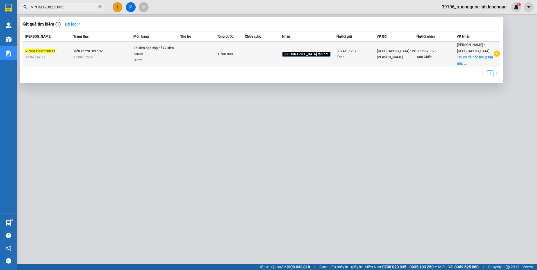
click at [121, 54] on td "Trên xe 29E-097.92 23:00 - 12/08" at bounding box center [103, 55] width 62 height 26
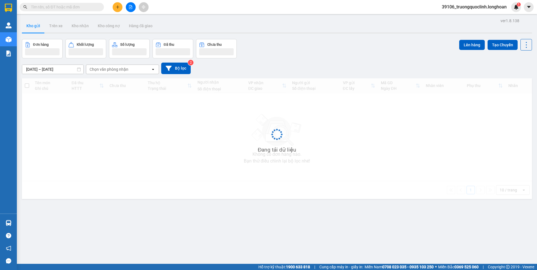
click at [67, 8] on input "text" at bounding box center [64, 7] width 66 height 6
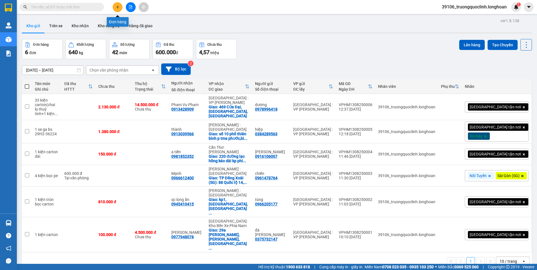
click at [119, 8] on icon "plus" at bounding box center [118, 7] width 4 height 4
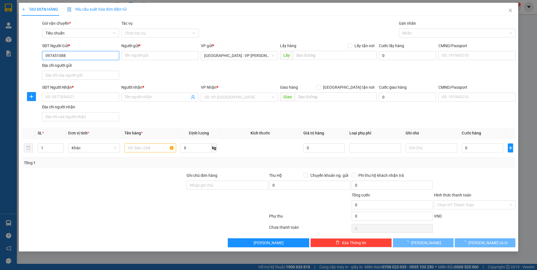
type input "0974510889"
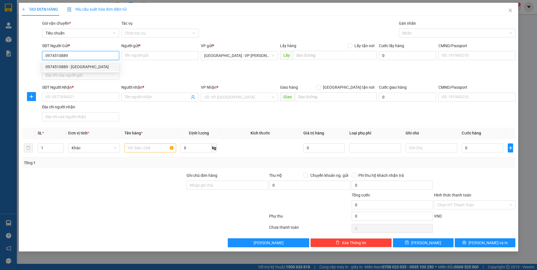
drag, startPoint x: 97, startPoint y: 64, endPoint x: 97, endPoint y: 70, distance: 5.3
click at [97, 65] on div "0974510889 - [GEOGRAPHIC_DATA]" at bounding box center [81, 67] width 70 height 6
type input "đức"
checkbox input "true"
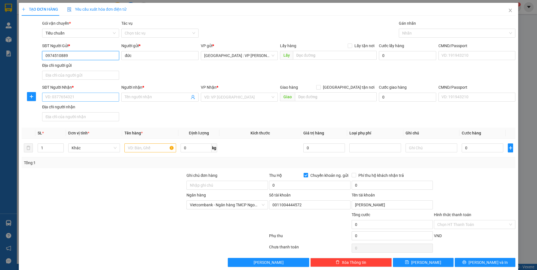
type input "0974510889"
click at [96, 94] on input "SĐT Người Nhận *" at bounding box center [80, 97] width 77 height 9
click at [96, 112] on div "0817404368 - huy" at bounding box center [80, 108] width 76 height 9
type input "0817404368"
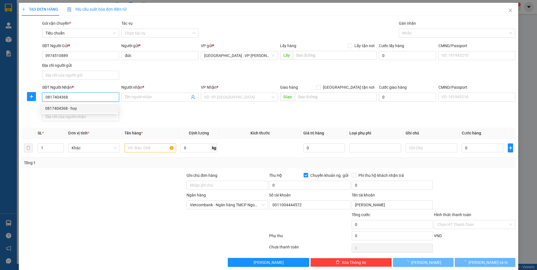
type input "huy"
checkbox input "true"
type input "75 [PERSON_NAME],p9,[GEOGRAPHIC_DATA],[GEOGRAPHIC_DATA]"
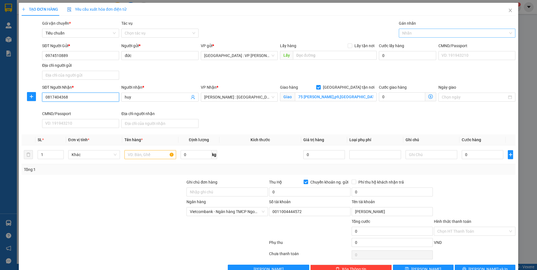
click at [407, 33] on div at bounding box center [454, 33] width 108 height 7
type input "0817404368"
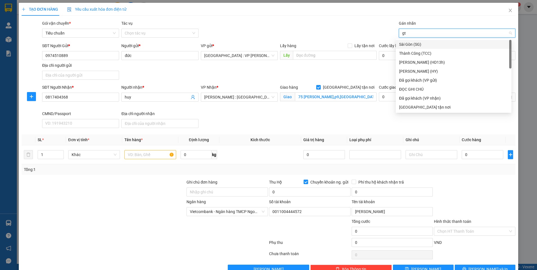
type input "gtn"
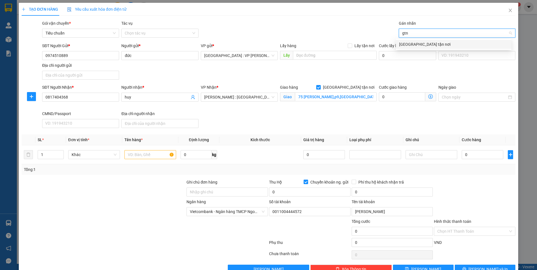
click at [412, 41] on div "[GEOGRAPHIC_DATA] tận nơi" at bounding box center [454, 44] width 116 height 9
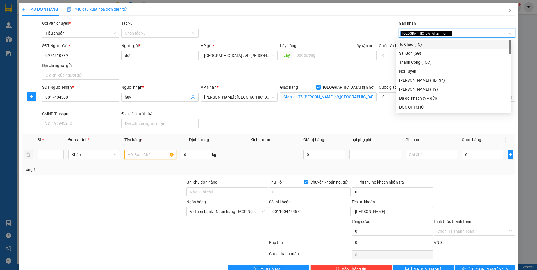
click at [130, 155] on input "text" at bounding box center [150, 154] width 52 height 9
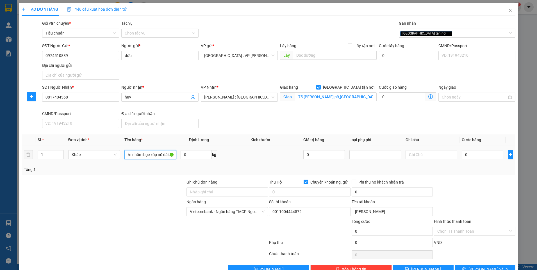
scroll to position [0, 10]
type input "1 kiện nhôm bọc xốp nổ dài 3m"
click at [312, 189] on input "0" at bounding box center [309, 192] width 81 height 9
type input "5.250.000"
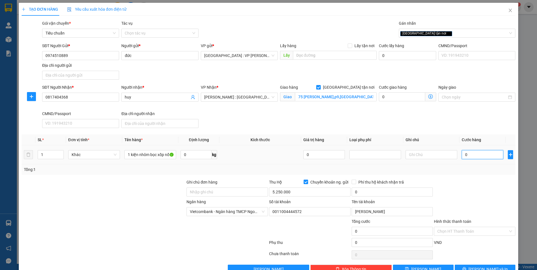
click at [466, 155] on input "0" at bounding box center [483, 154] width 42 height 9
type input "4"
type input "44"
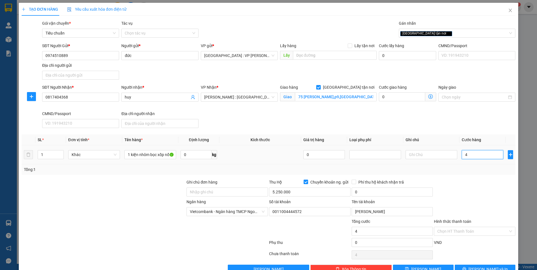
type input "44"
type input "440"
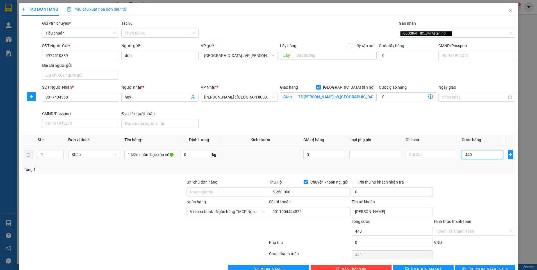
type input "4.400"
type input "44.000"
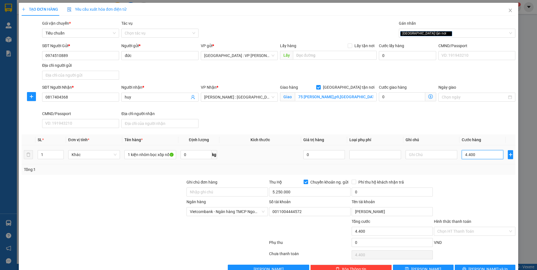
type input "44.000"
type input "440.000"
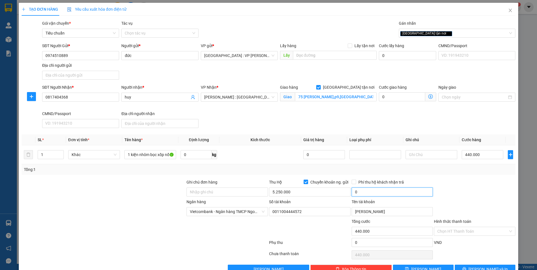
click at [380, 189] on input "0" at bounding box center [392, 192] width 81 height 9
type input "25.000"
click at [356, 184] on span "Phí thu hộ khách nhận trả" at bounding box center [381, 182] width 50 height 6
click at [356, 184] on input "Phí thu hộ khách nhận trả" at bounding box center [354, 182] width 4 height 4
checkbox input "true"
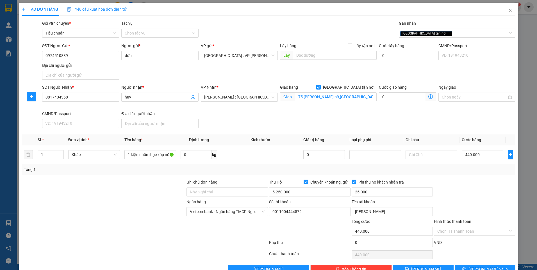
scroll to position [15, 0]
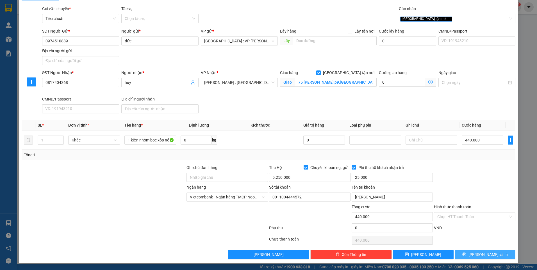
click at [476, 253] on button "[PERSON_NAME] và In" at bounding box center [485, 254] width 61 height 9
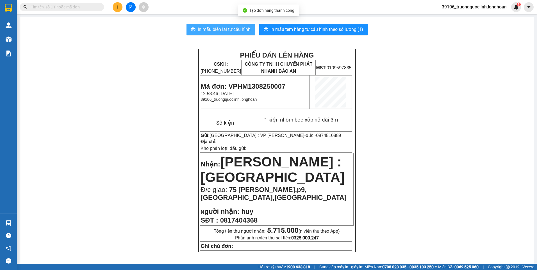
click at [229, 31] on span "In mẫu biên lai tự cấu hình" at bounding box center [224, 29] width 53 height 7
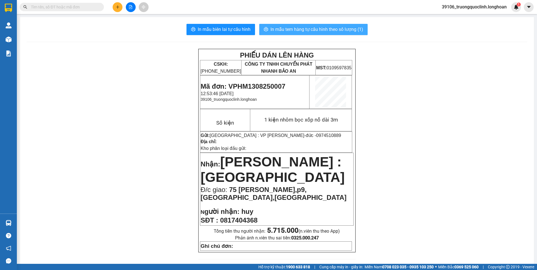
click at [319, 27] on span "In mẫu tem hàng tự cấu hình theo số lượng (1)" at bounding box center [317, 29] width 93 height 7
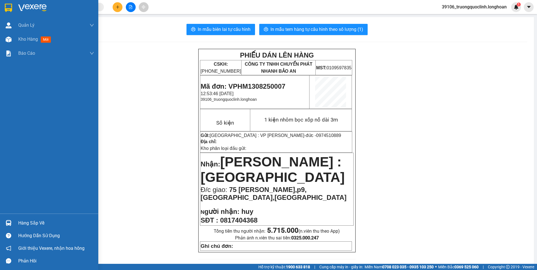
click at [12, 9] on img at bounding box center [8, 8] width 7 height 8
